Goal: Book appointment/travel/reservation

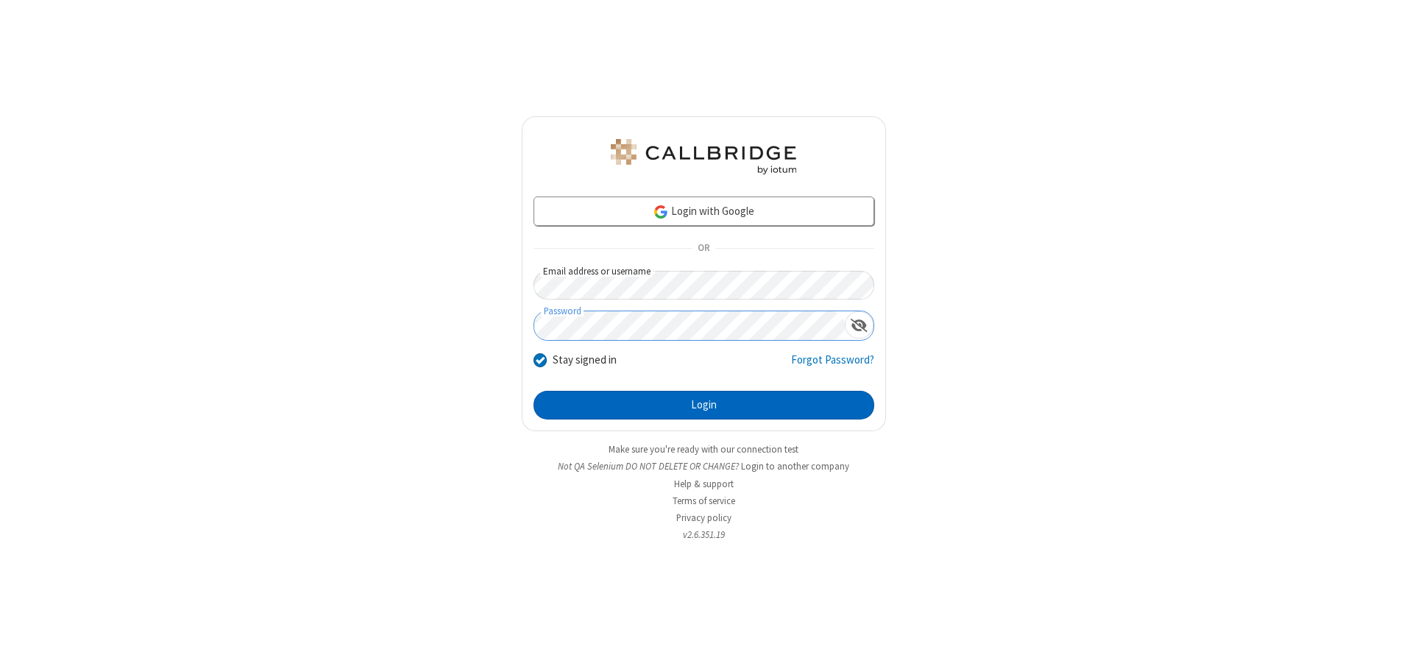
click at [704, 405] on button "Login" at bounding box center [704, 405] width 341 height 29
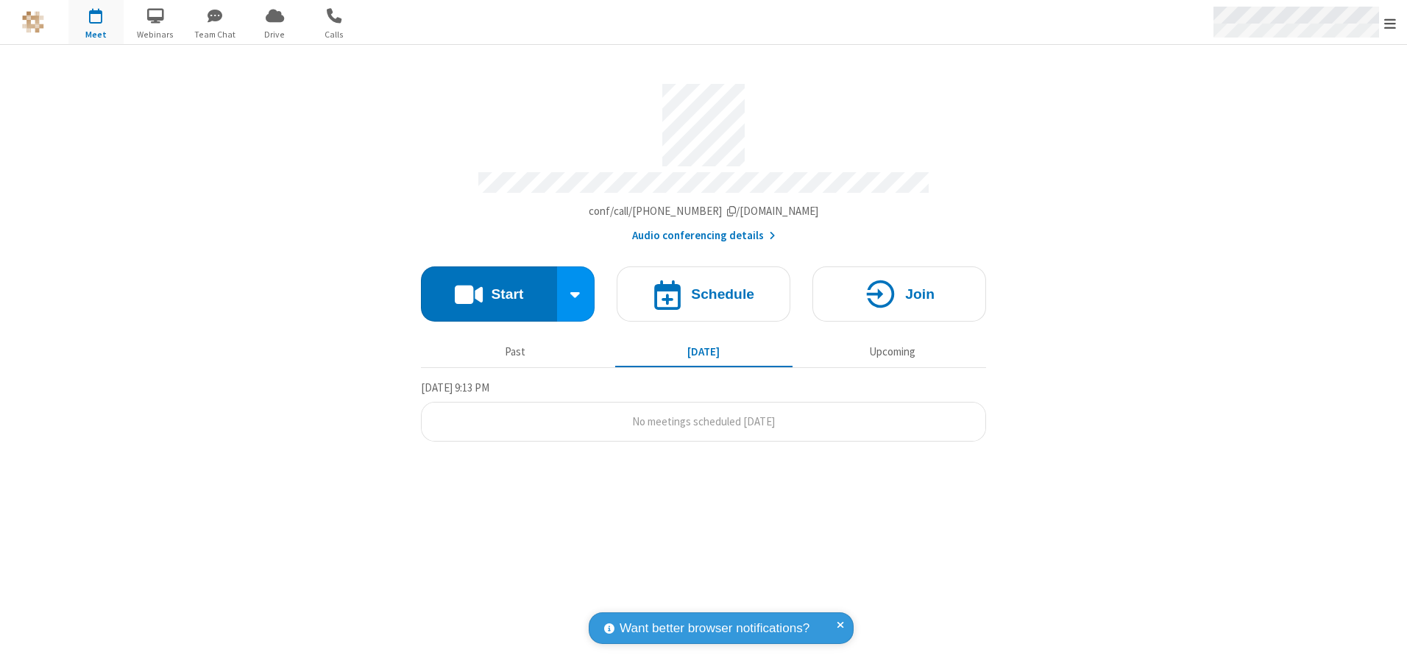
click at [1390, 23] on span "Open menu" at bounding box center [1391, 23] width 12 height 15
click at [96, 22] on span "button" at bounding box center [95, 15] width 55 height 25
click at [704, 289] on h4 "Schedule" at bounding box center [722, 294] width 63 height 14
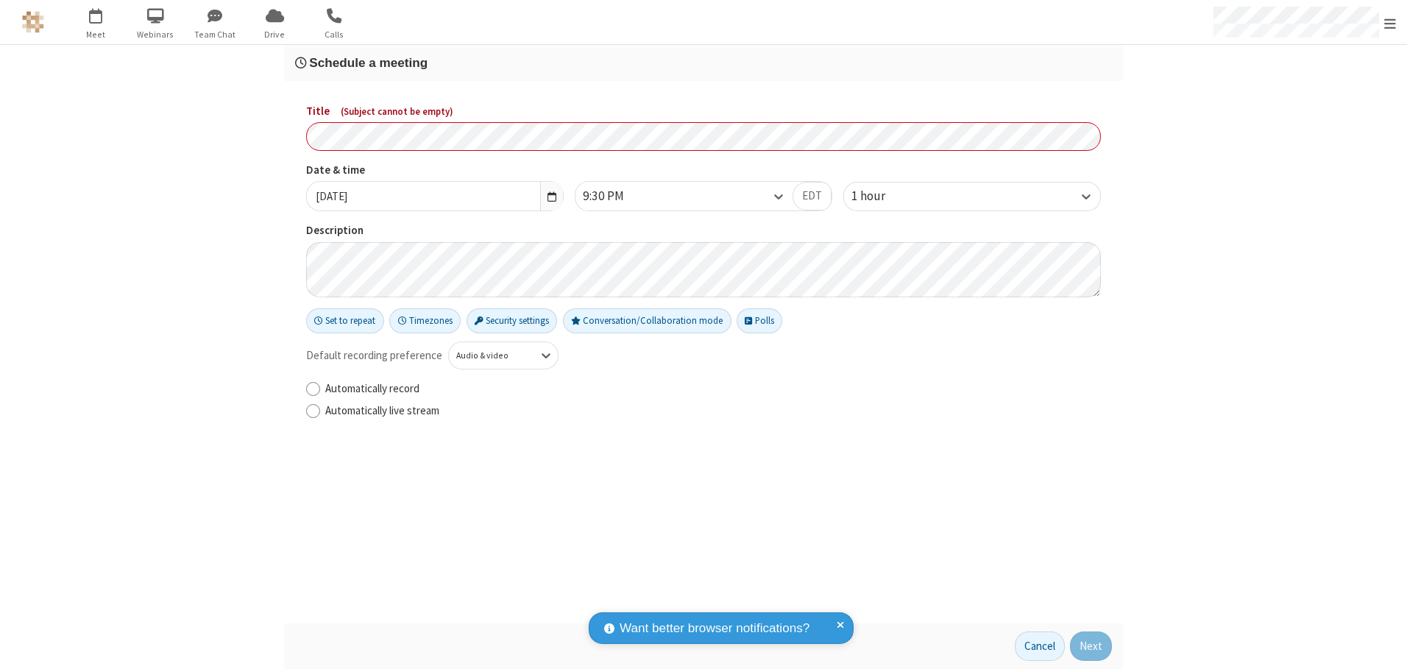
click at [704, 63] on h3 "Schedule a meeting" at bounding box center [703, 63] width 817 height 14
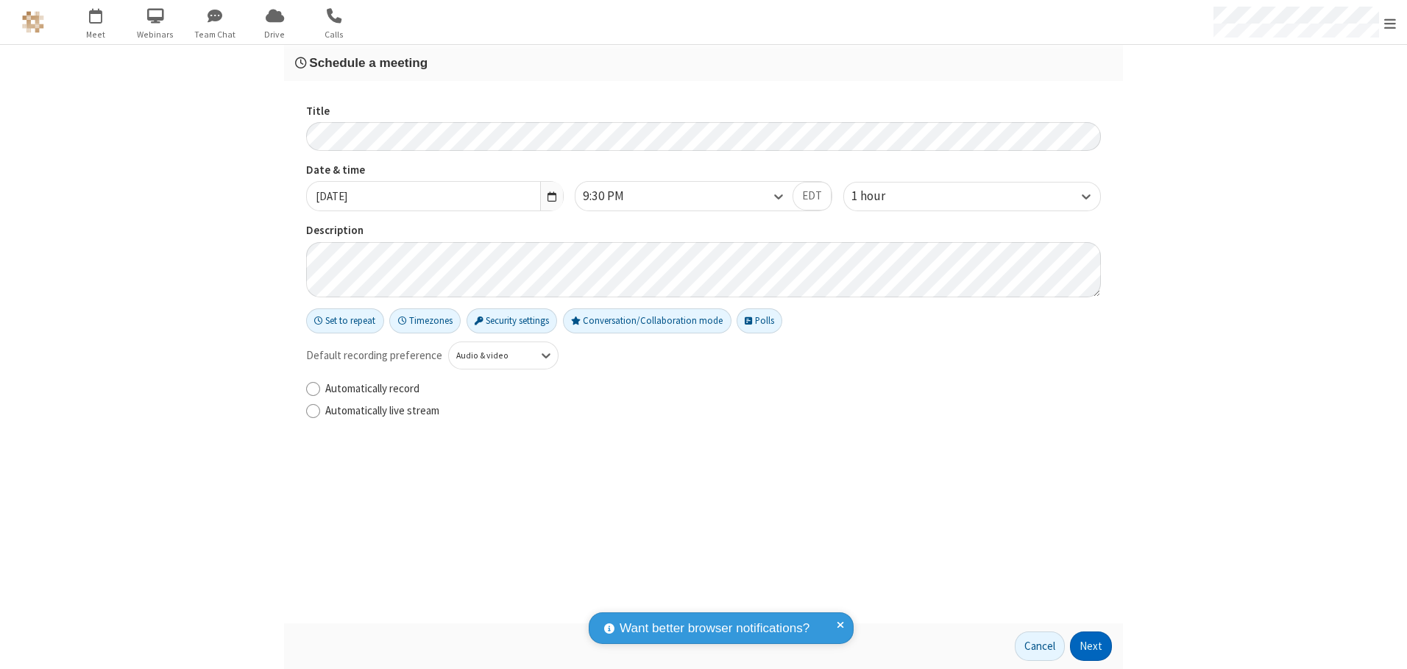
click at [1092, 646] on button "Next" at bounding box center [1091, 646] width 42 height 29
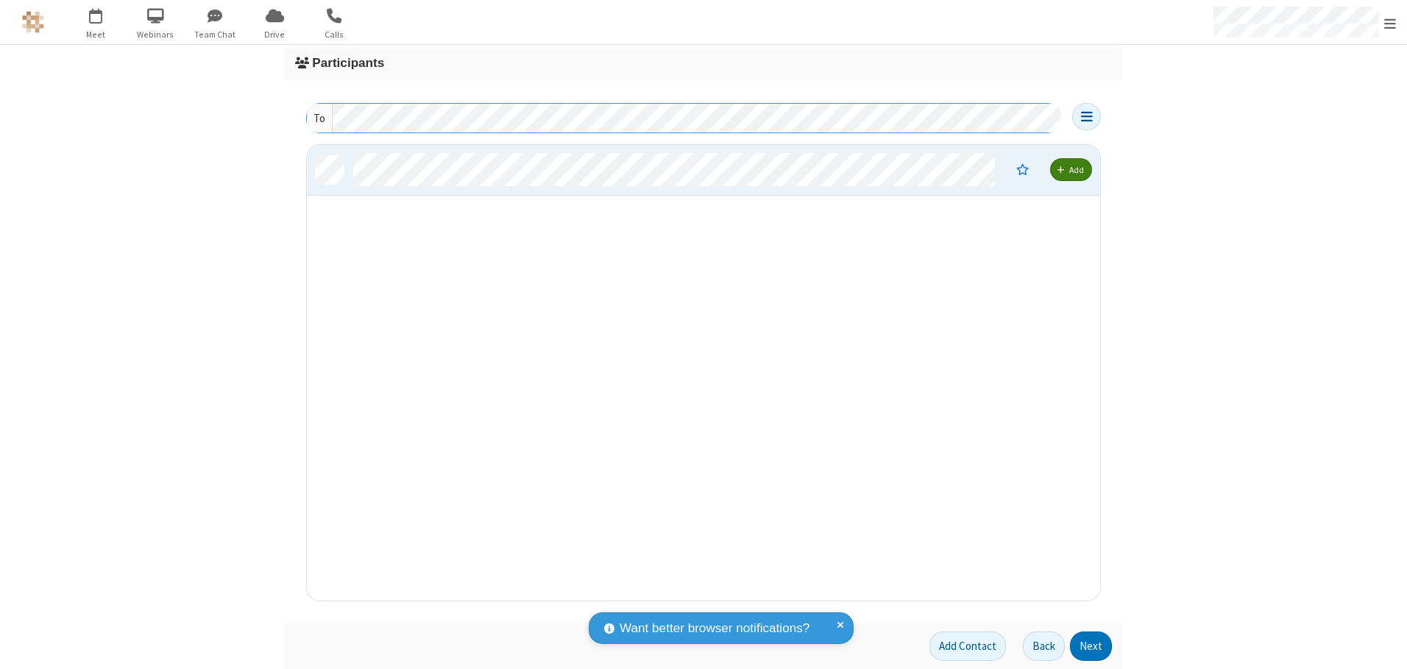
scroll to position [445, 782]
click at [1092, 646] on button "Next" at bounding box center [1091, 646] width 42 height 29
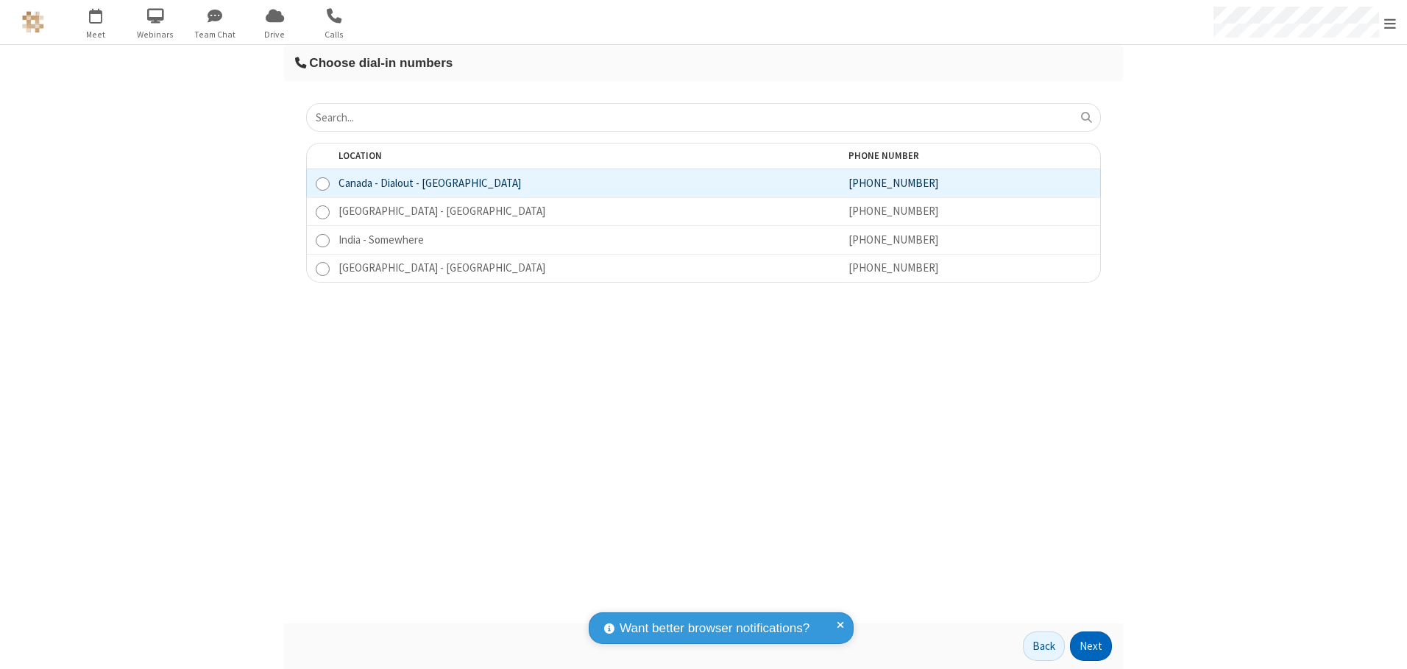
click at [1092, 646] on button "Next" at bounding box center [1091, 646] width 42 height 29
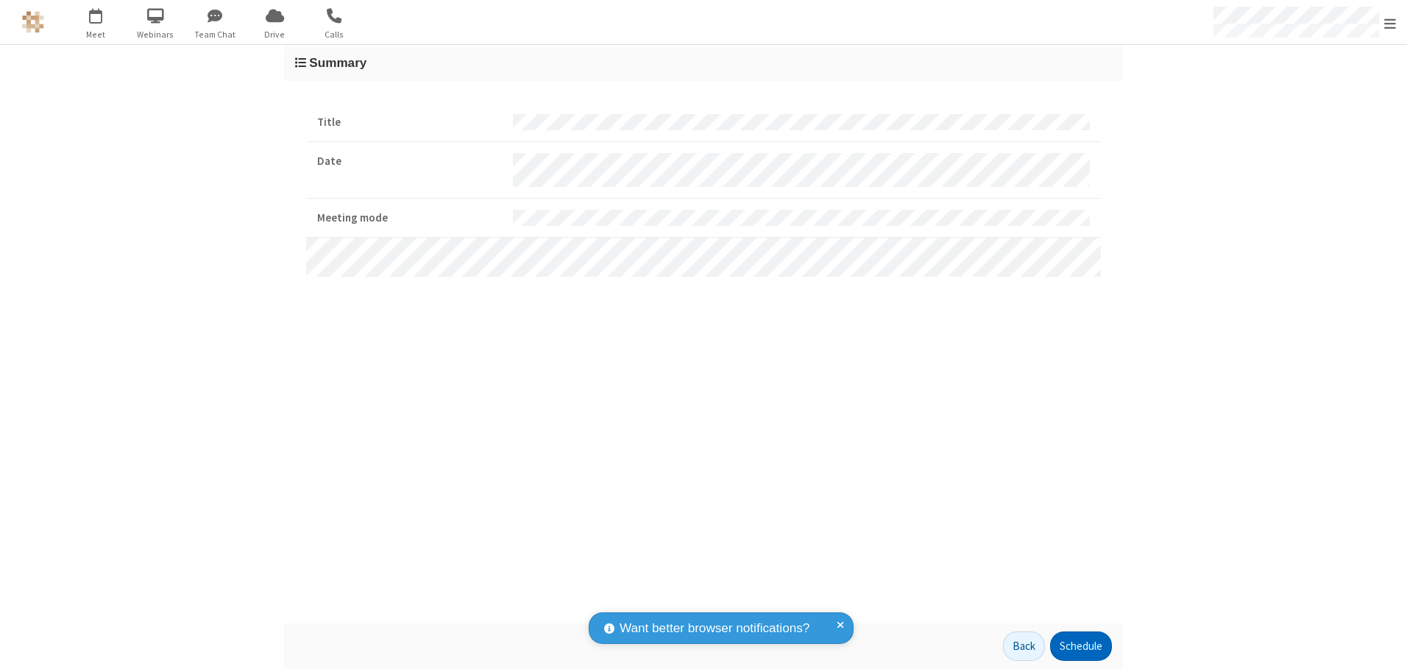
click at [1081, 646] on button "Schedule" at bounding box center [1081, 646] width 62 height 29
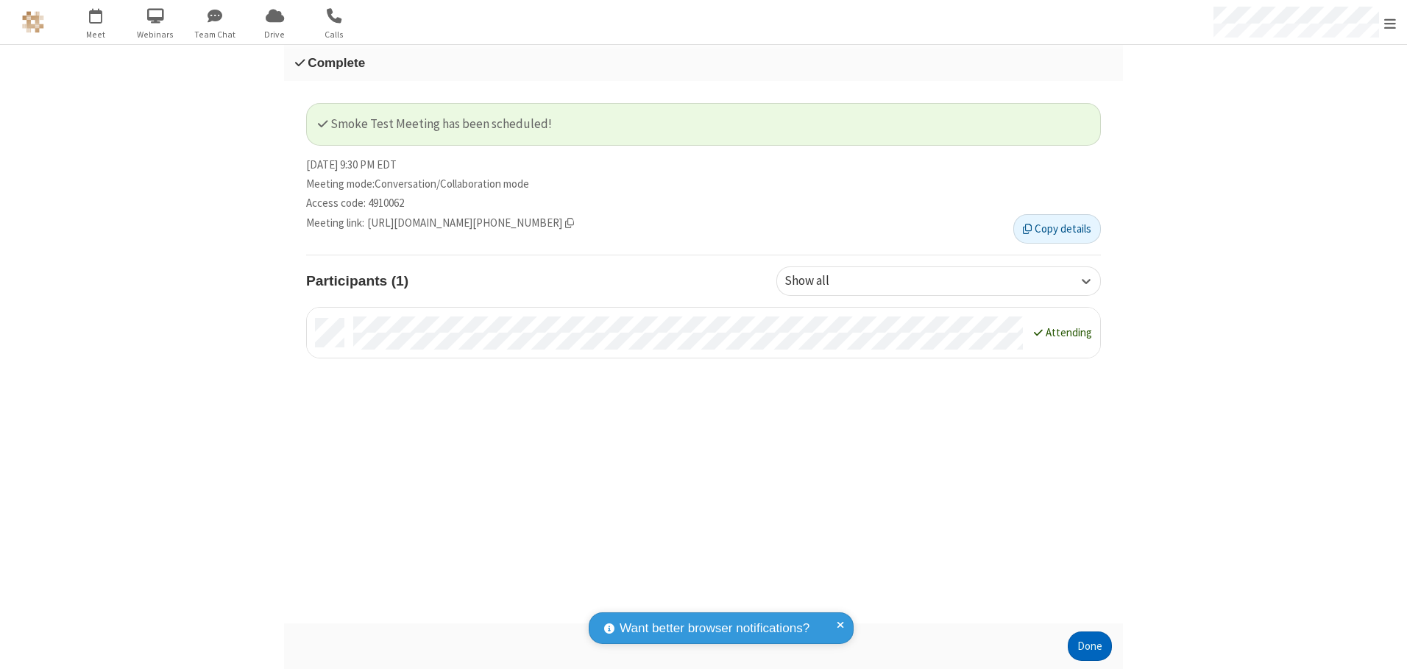
click at [1090, 646] on button "Done" at bounding box center [1090, 646] width 44 height 29
